Goal: Task Accomplishment & Management: Manage account settings

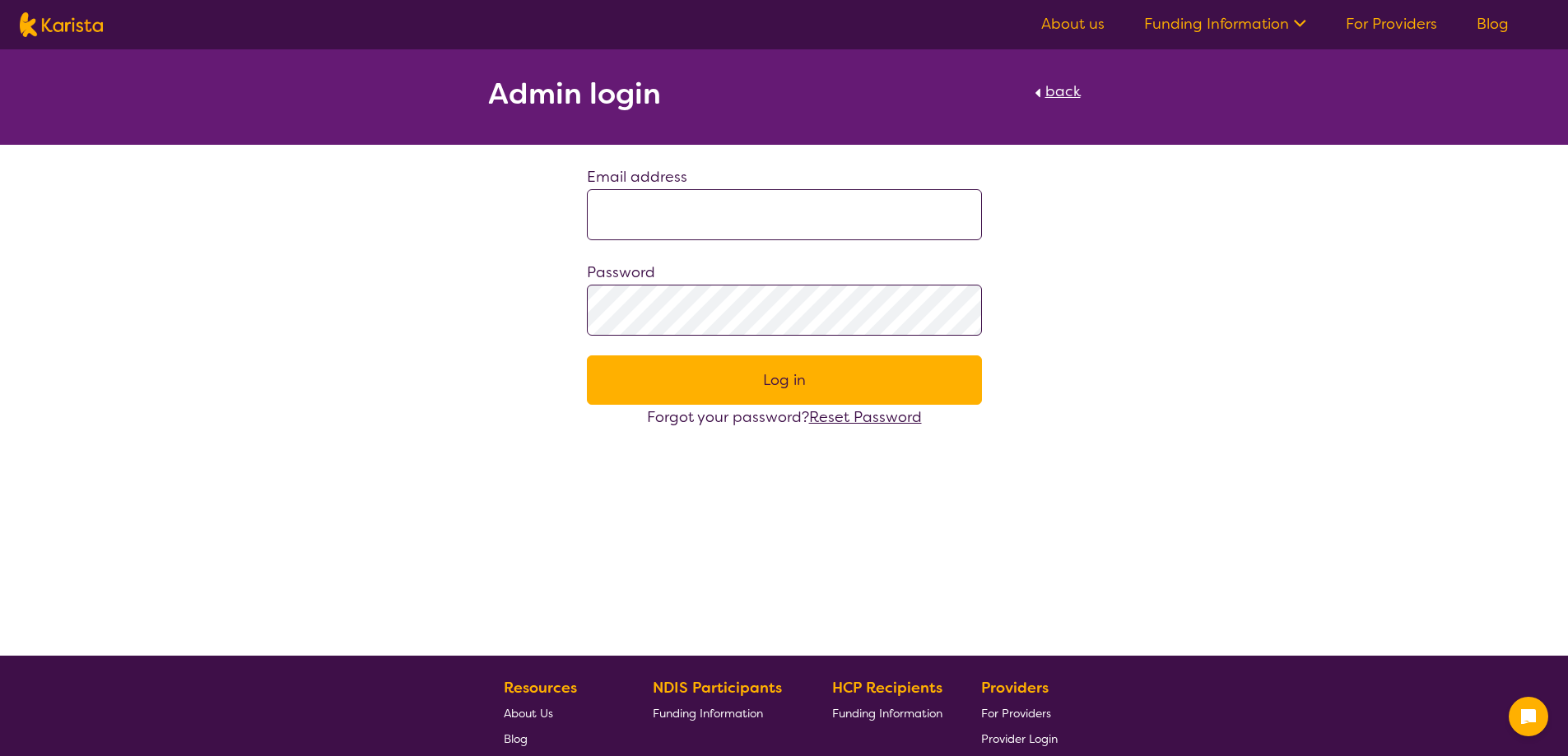
type input "**********"
click at [729, 376] on button "Log in" at bounding box center [784, 380] width 396 height 50
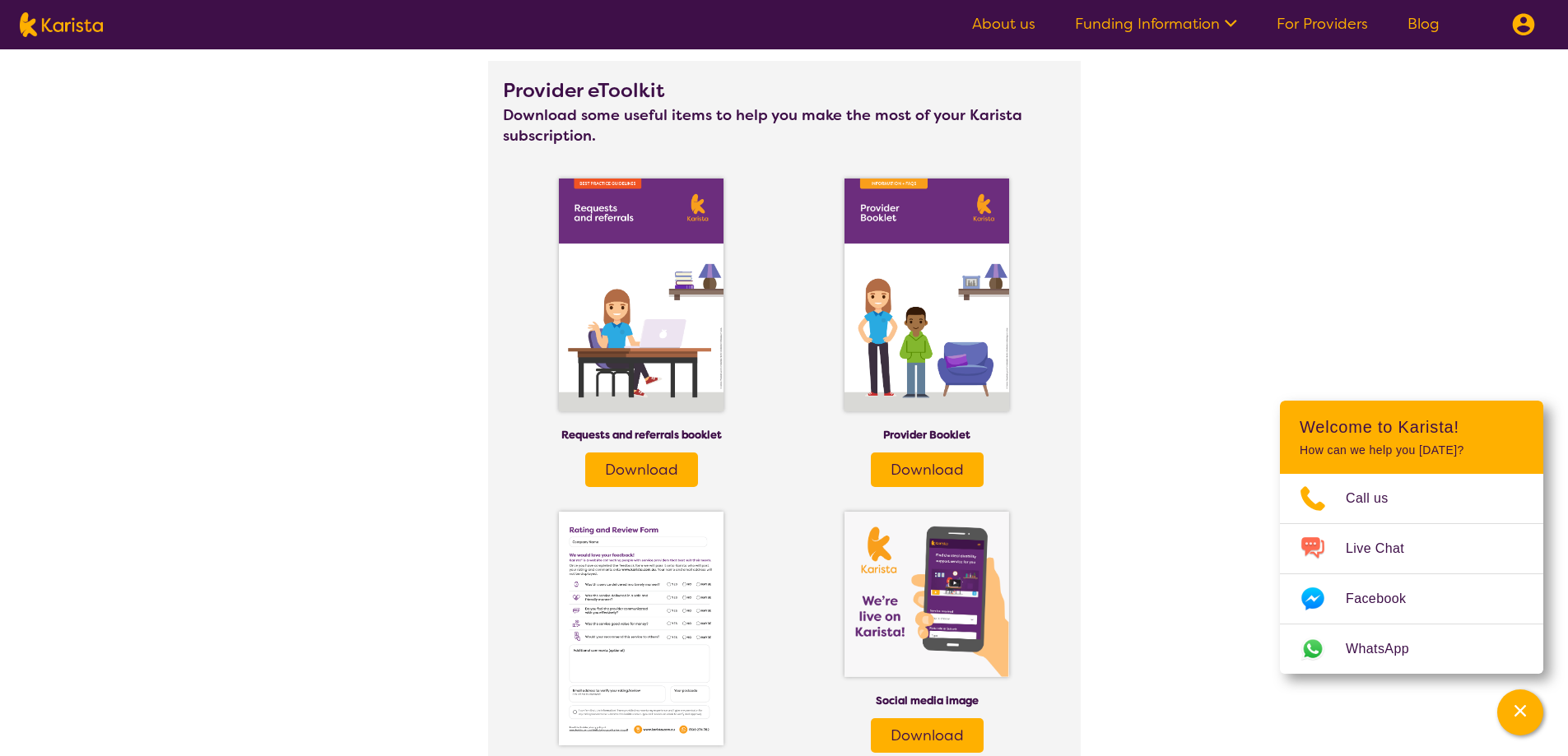
scroll to position [1975, 0]
